Goal: Task Accomplishment & Management: Complete application form

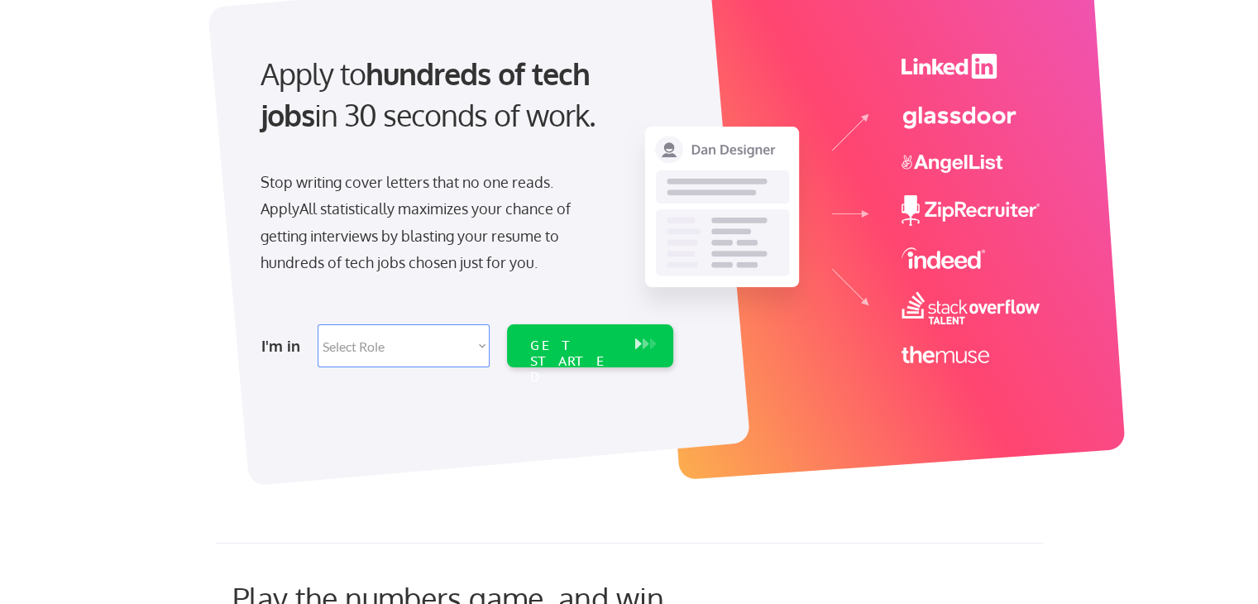
scroll to position [139, 0]
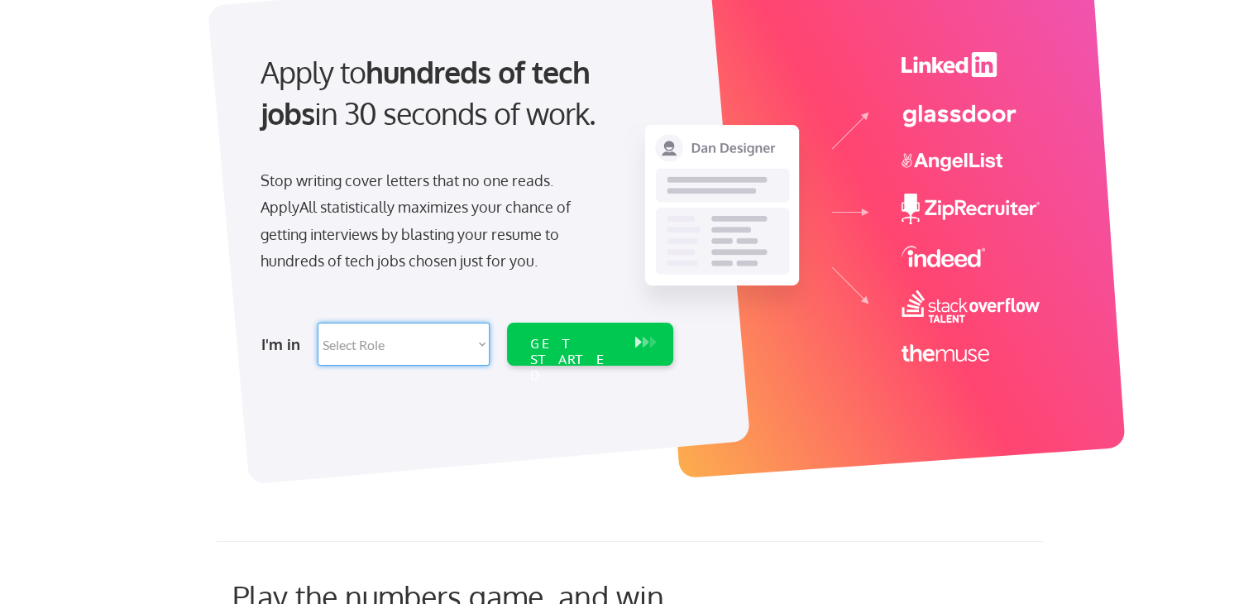
click at [481, 352] on select "Select Role Software Engineering Product Management Customer Success Sales UI/U…" at bounding box center [404, 344] width 172 height 43
select select ""tech_finance_biz_ops_cos""
click at [318, 323] on select "Select Role Software Engineering Product Management Customer Success Sales UI/U…" at bounding box center [404, 344] width 172 height 43
select select ""tech_finance_biz_ops_cos""
click at [548, 338] on div "GET STARTED" at bounding box center [574, 360] width 89 height 48
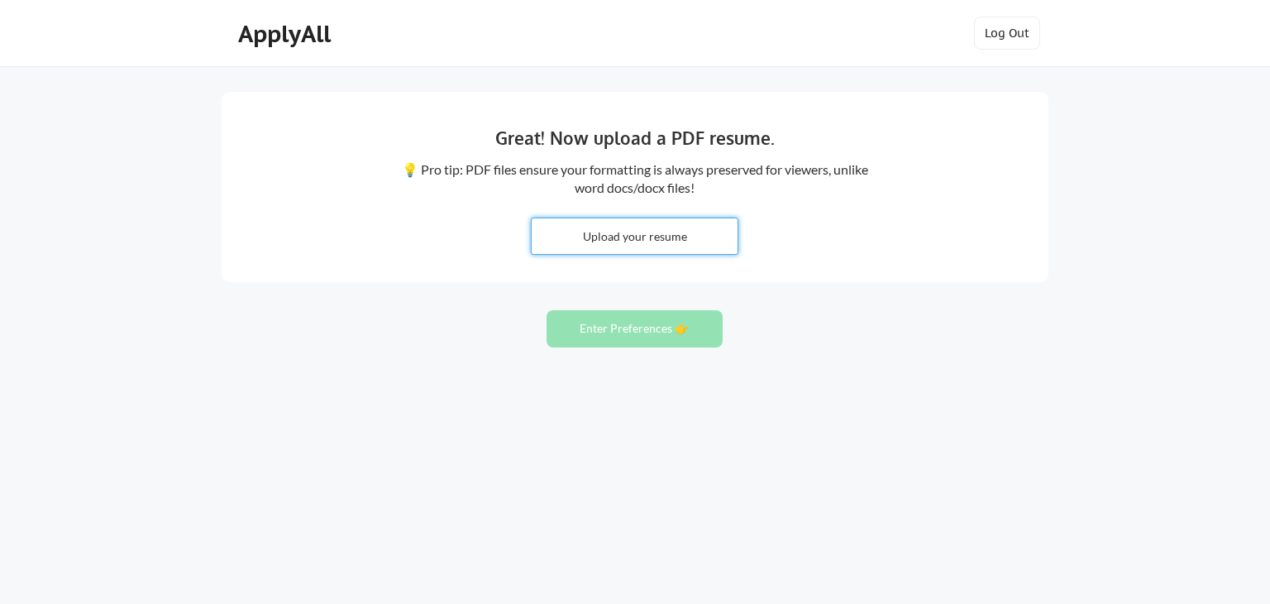
click at [617, 244] on input "file" at bounding box center [635, 236] width 206 height 36
click at [629, 234] on input "file" at bounding box center [635, 236] width 206 height 36
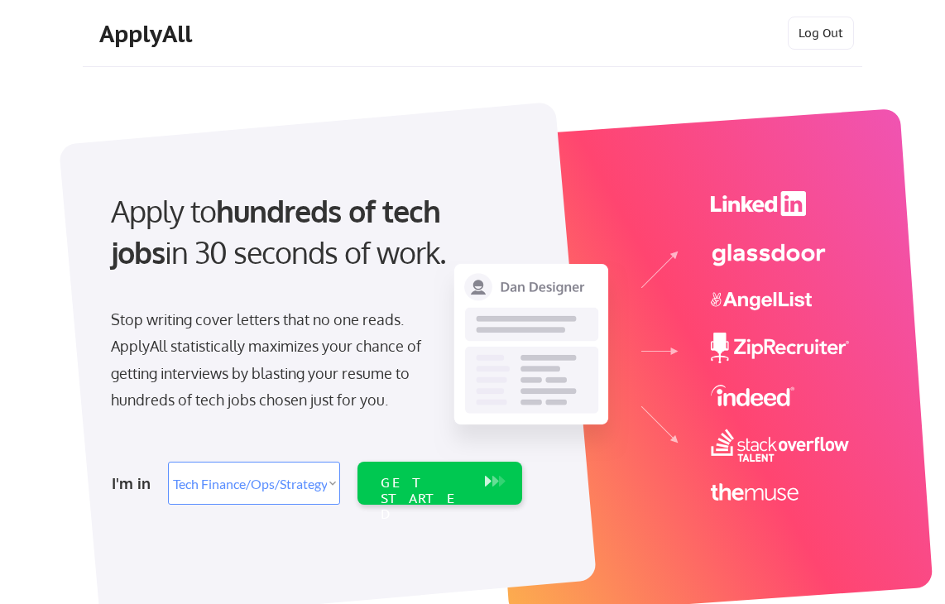
select select ""tech_finance_biz_ops_cos""
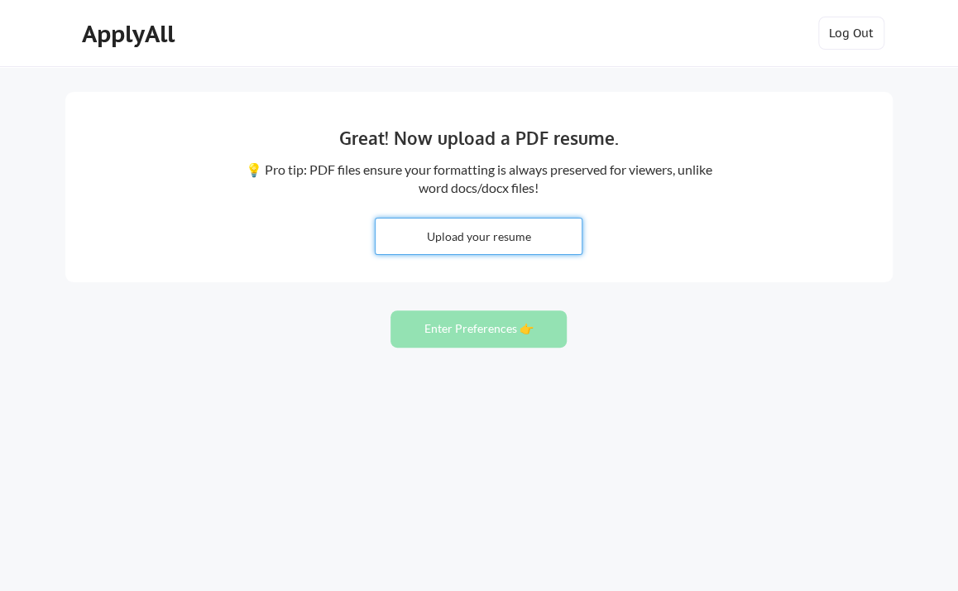
click at [443, 227] on input "file" at bounding box center [479, 236] width 206 height 36
click at [504, 234] on input "file" at bounding box center [479, 236] width 206 height 36
type input "C:\fakepath\Resume_Varun.docx"
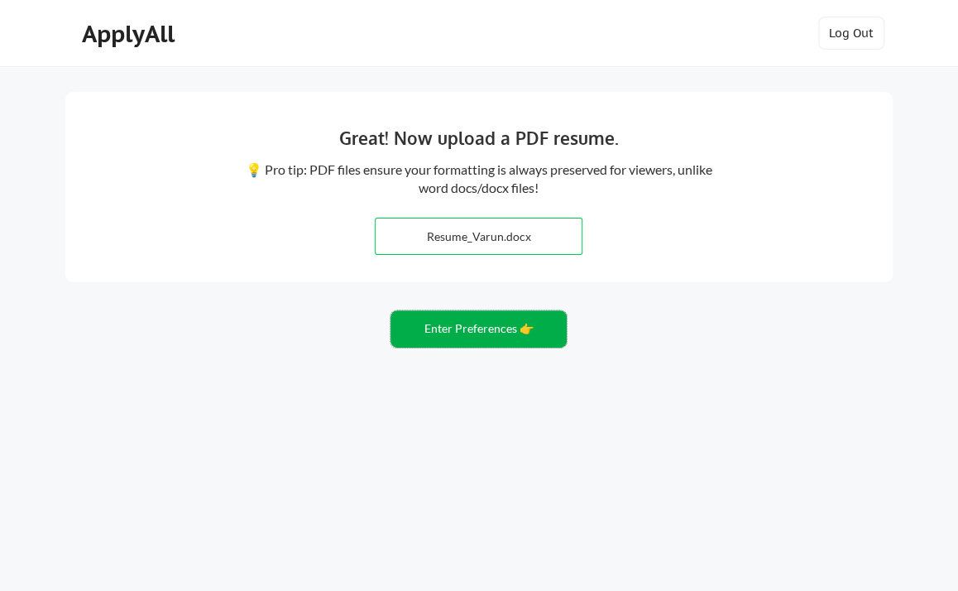
click at [471, 323] on button "Enter Preferences 👉" at bounding box center [478, 328] width 176 height 37
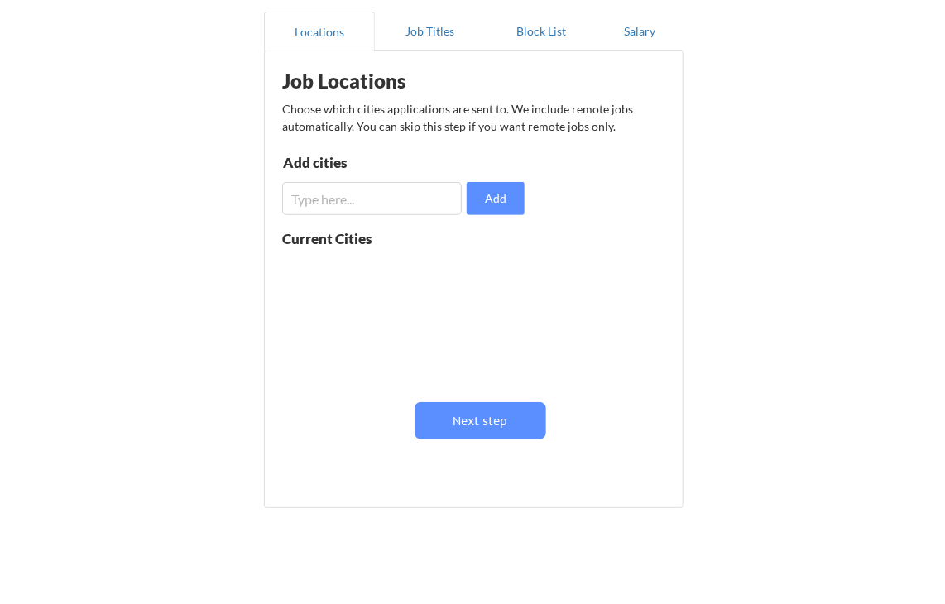
scroll to position [152, 0]
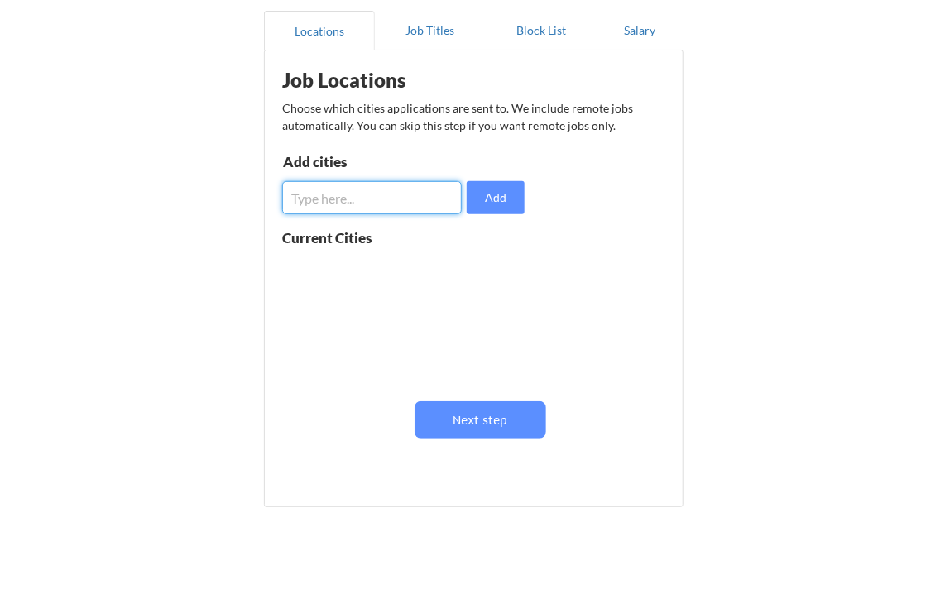
click at [433, 201] on input "input" at bounding box center [371, 197] width 179 height 33
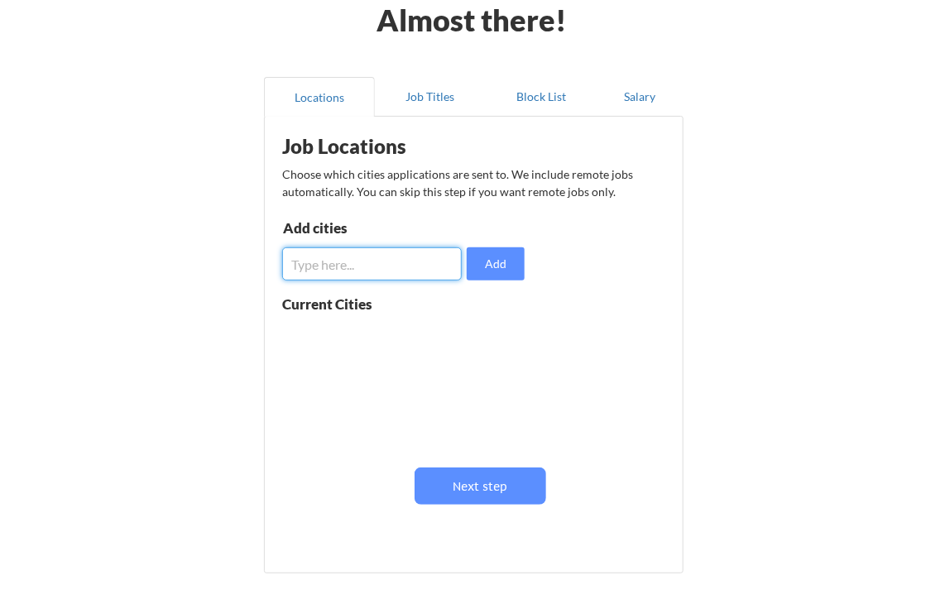
scroll to position [85, 0]
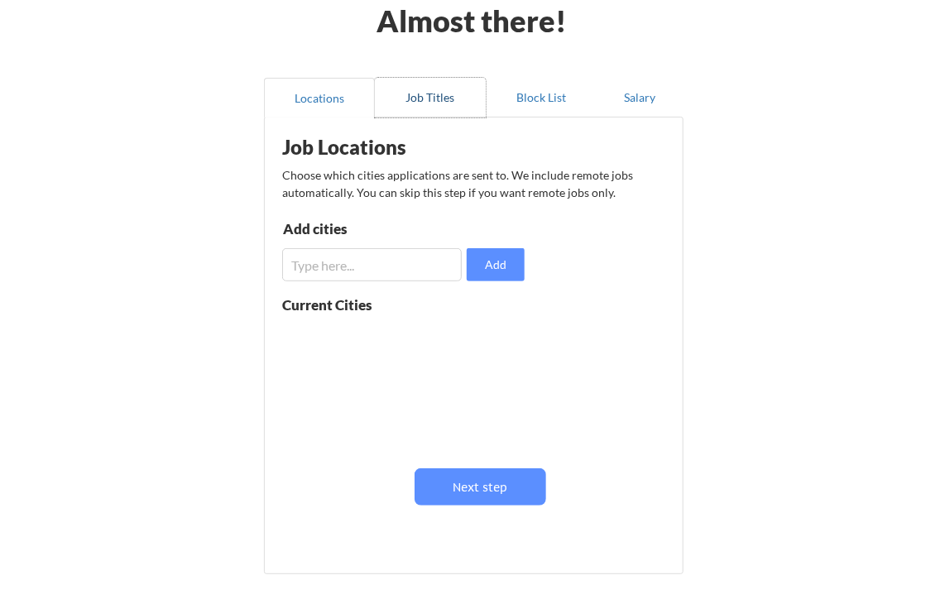
click at [439, 98] on button "Job Titles" at bounding box center [430, 98] width 111 height 40
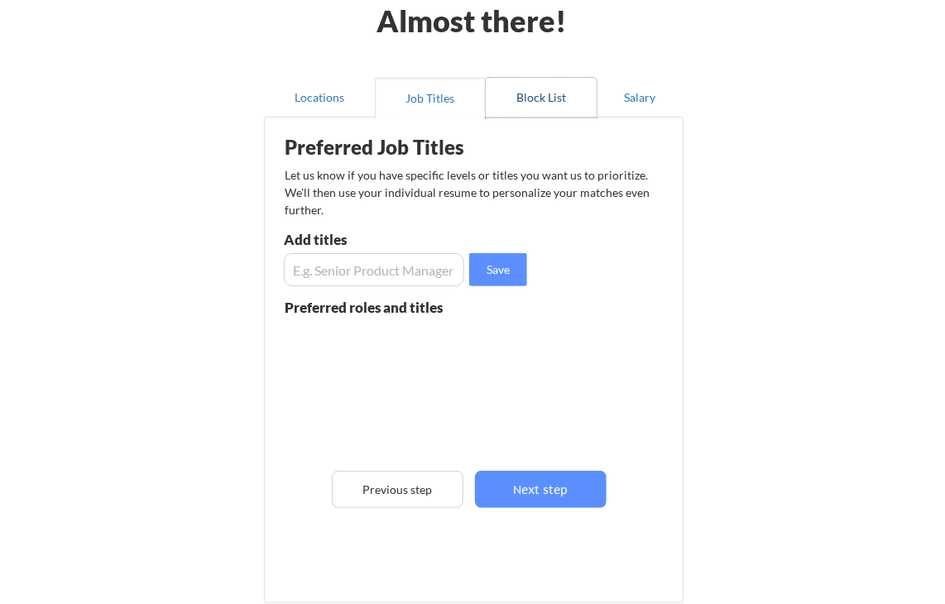
click at [514, 104] on button "Block List" at bounding box center [541, 98] width 111 height 40
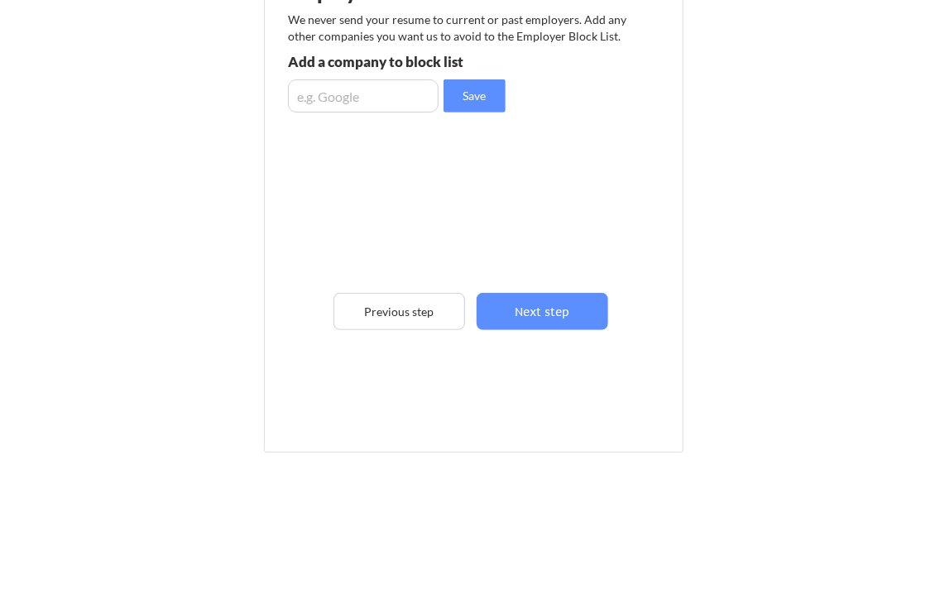
scroll to position [0, 0]
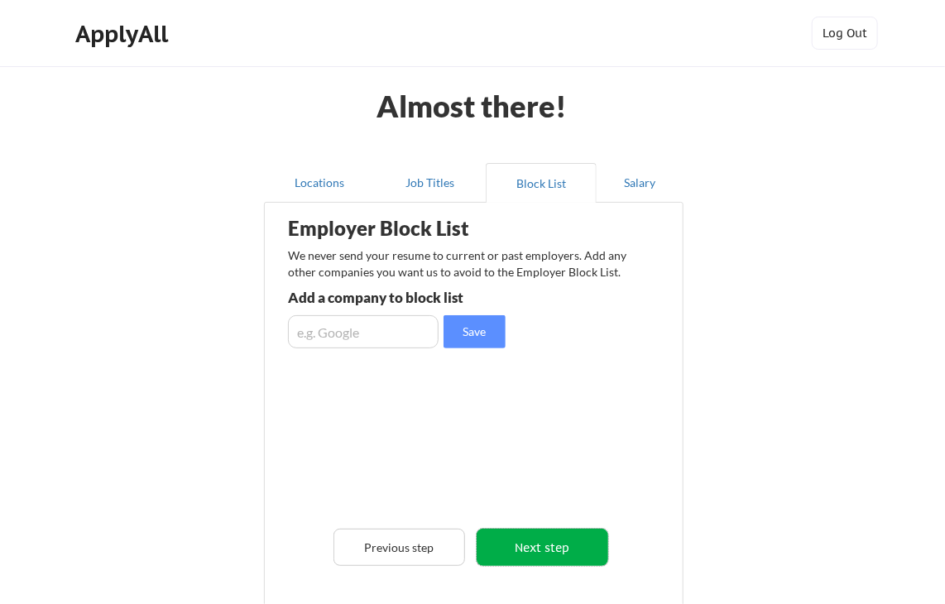
click at [577, 546] on button "Next step" at bounding box center [542, 547] width 132 height 37
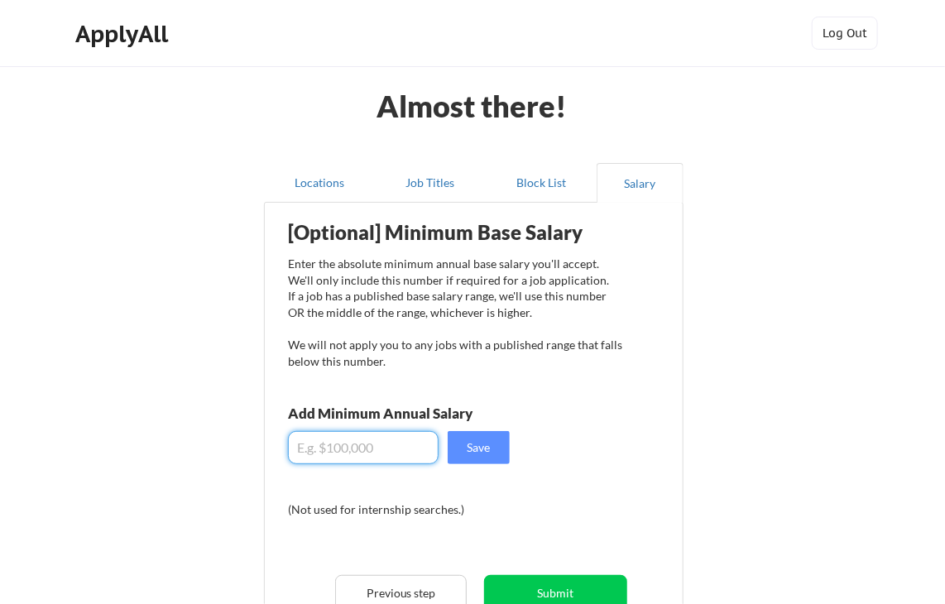
click at [407, 442] on input "input" at bounding box center [363, 447] width 151 height 33
type input "$15,000"
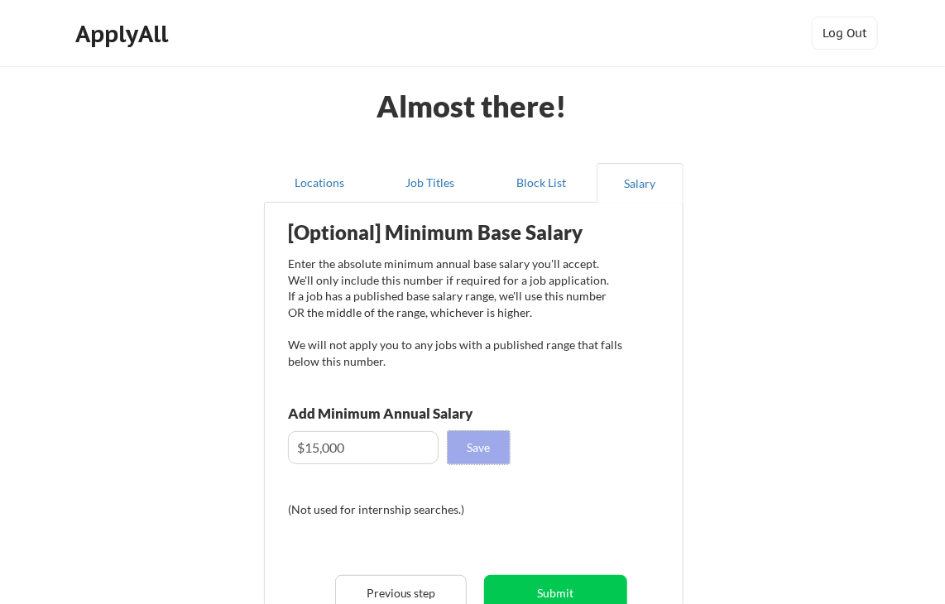
click at [480, 457] on button "Save" at bounding box center [478, 447] width 62 height 33
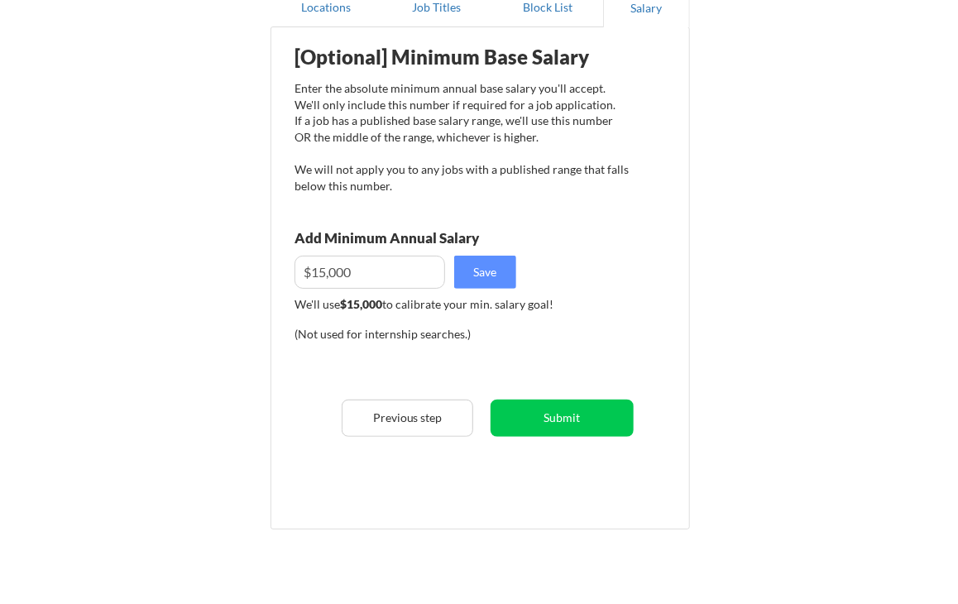
scroll to position [177, 0]
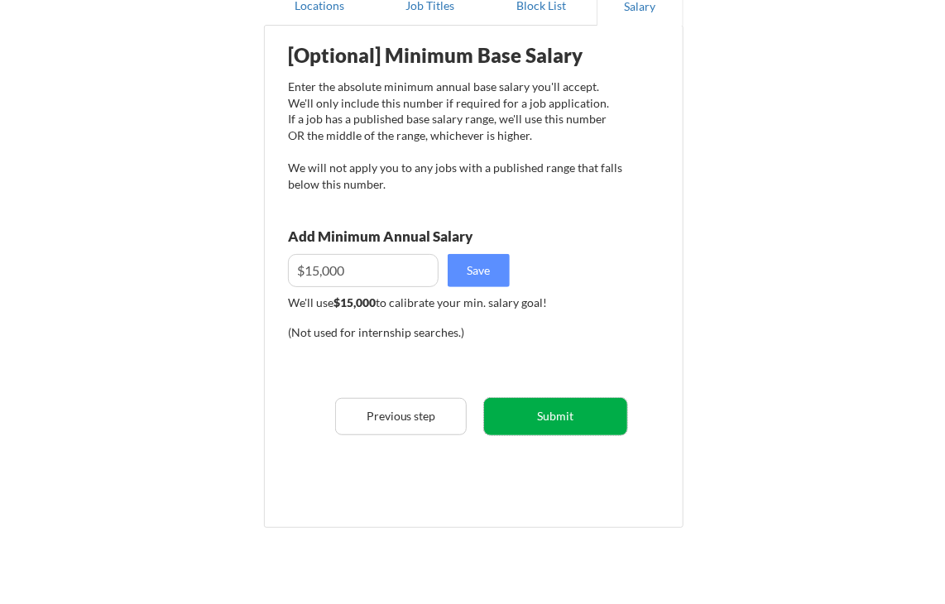
click at [526, 421] on button "Submit" at bounding box center [555, 416] width 143 height 37
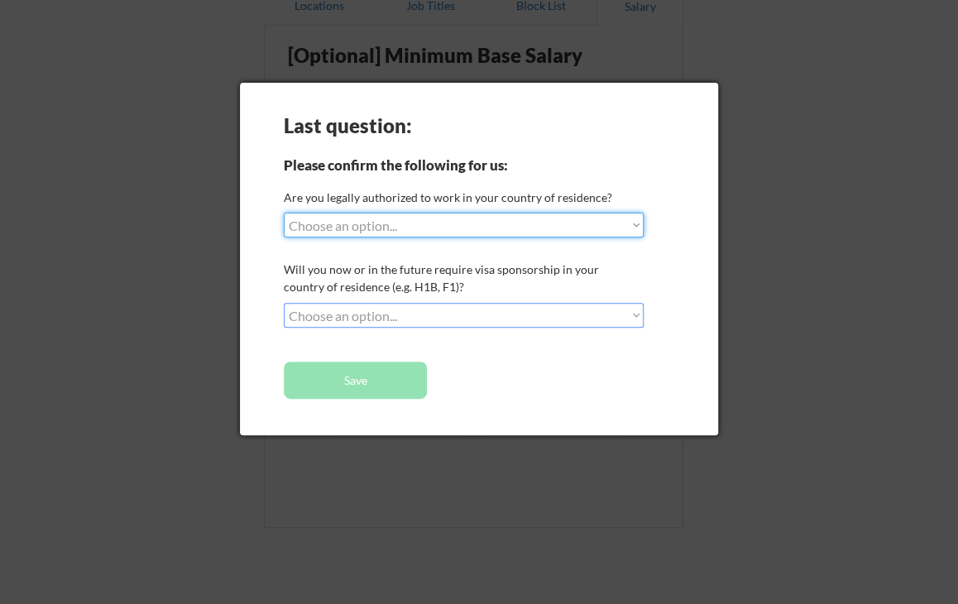
click at [454, 220] on select "Choose an option... Yes, I am a US Citizen Yes, I am a Canadian Citizen Yes, I …" at bounding box center [464, 225] width 360 height 25
select select ""yes__i_am_a_canadian_citizen""
click at [284, 213] on select "Choose an option... Yes, I am a US Citizen Yes, I am a Canadian Citizen Yes, I …" at bounding box center [464, 225] width 360 height 25
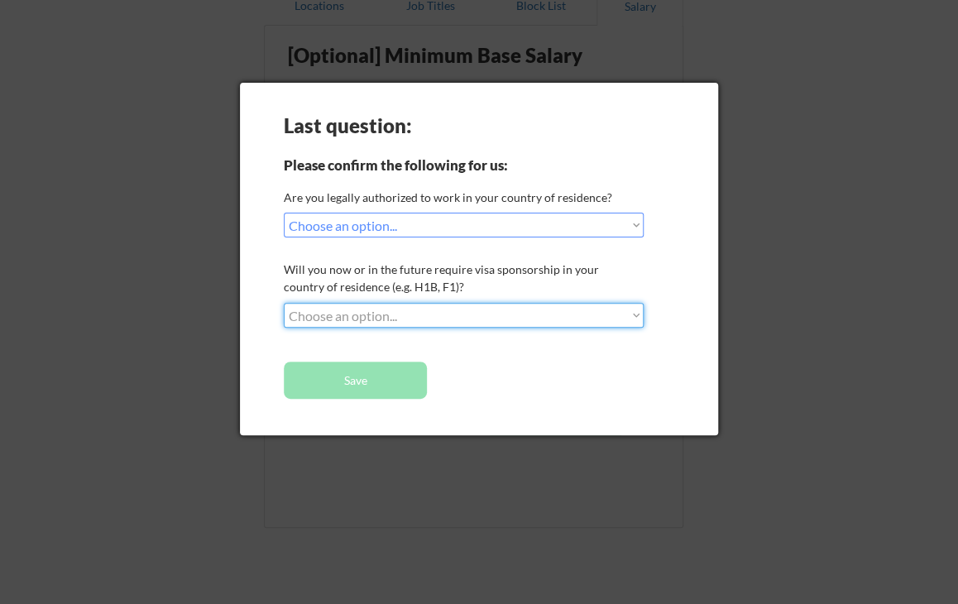
click at [382, 312] on select "Choose an option... No, I will not need sponsorship Yes, I will need sponsorship" at bounding box center [464, 315] width 360 height 25
select select ""no__i_will_not_need_sponsorship""
click at [284, 303] on select "Choose an option... No, I will not need sponsorship Yes, I will need sponsorship" at bounding box center [464, 315] width 360 height 25
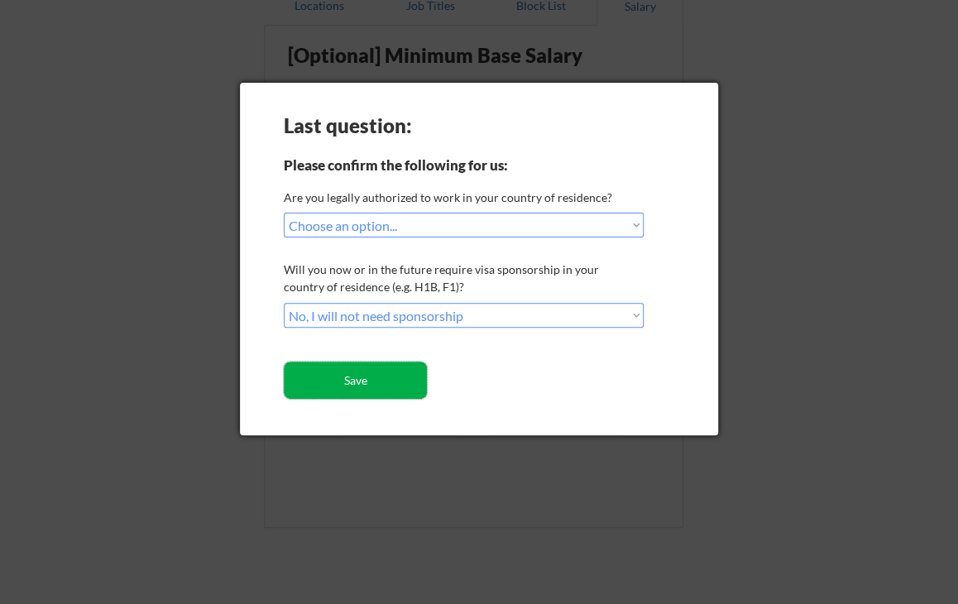
click at [361, 381] on button "Save" at bounding box center [355, 379] width 143 height 37
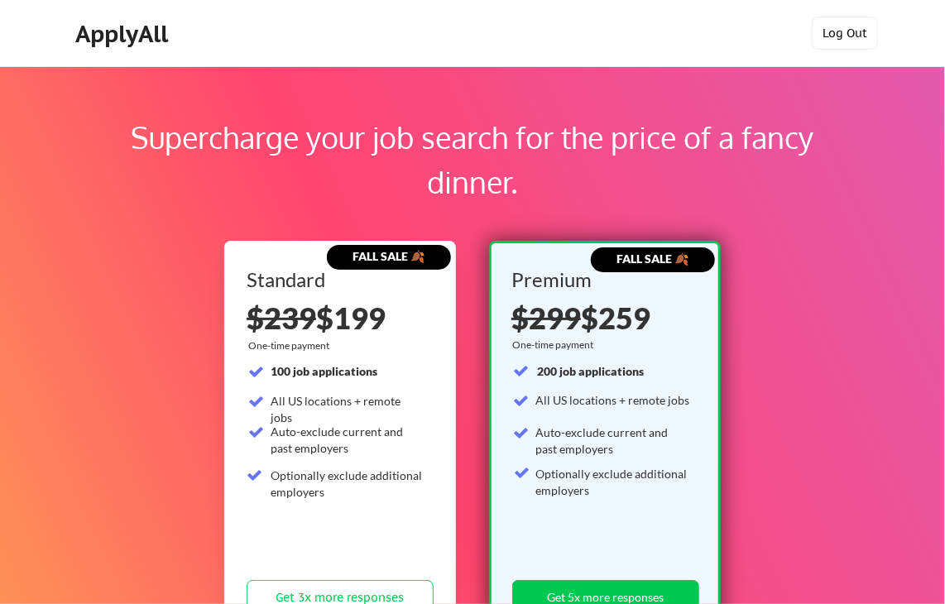
click at [863, 29] on button "Log Out" at bounding box center [844, 33] width 66 height 33
